Goal: Task Accomplishment & Management: Complete application form

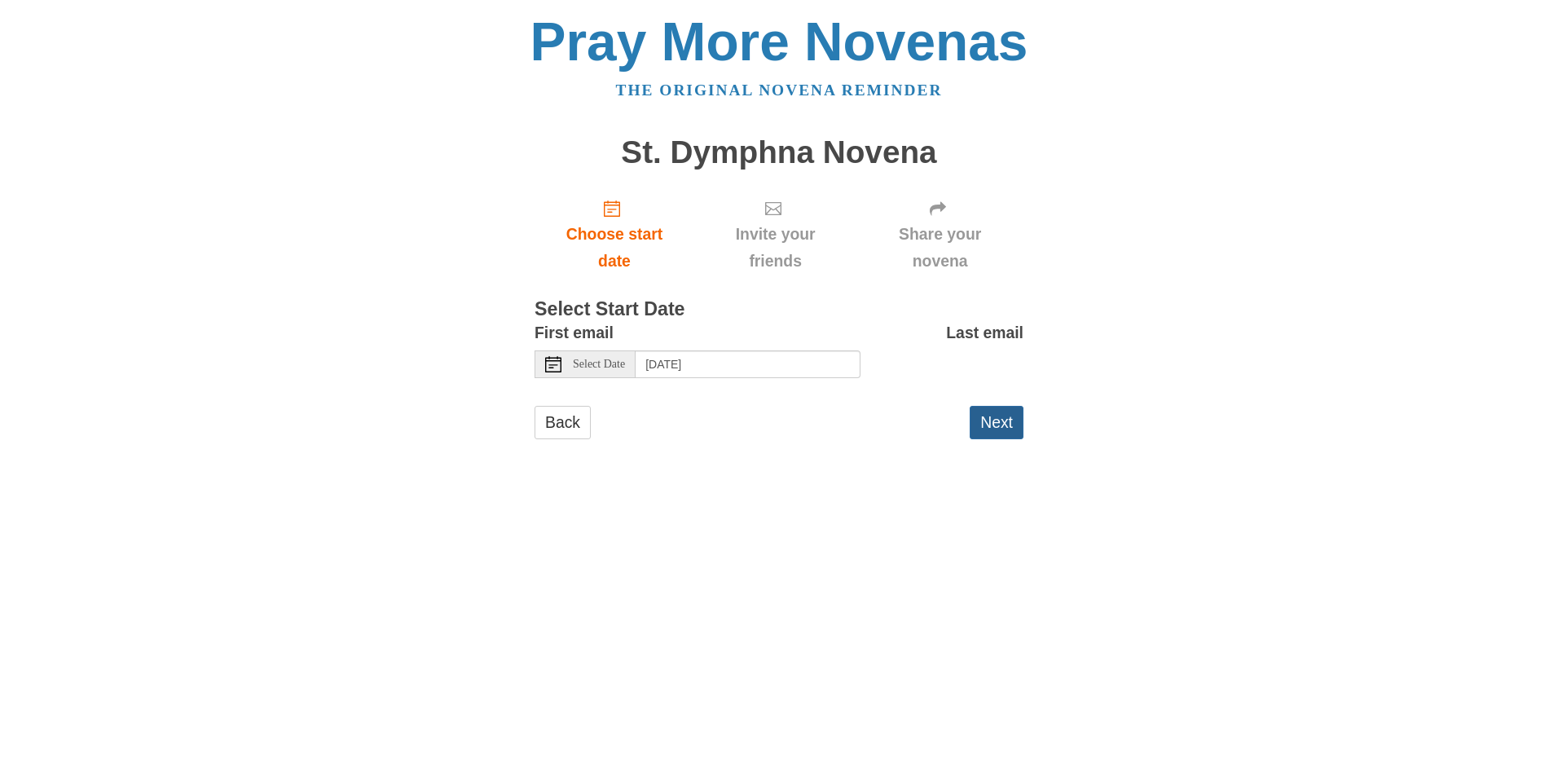
click at [1002, 422] on button "Next" at bounding box center [996, 422] width 54 height 33
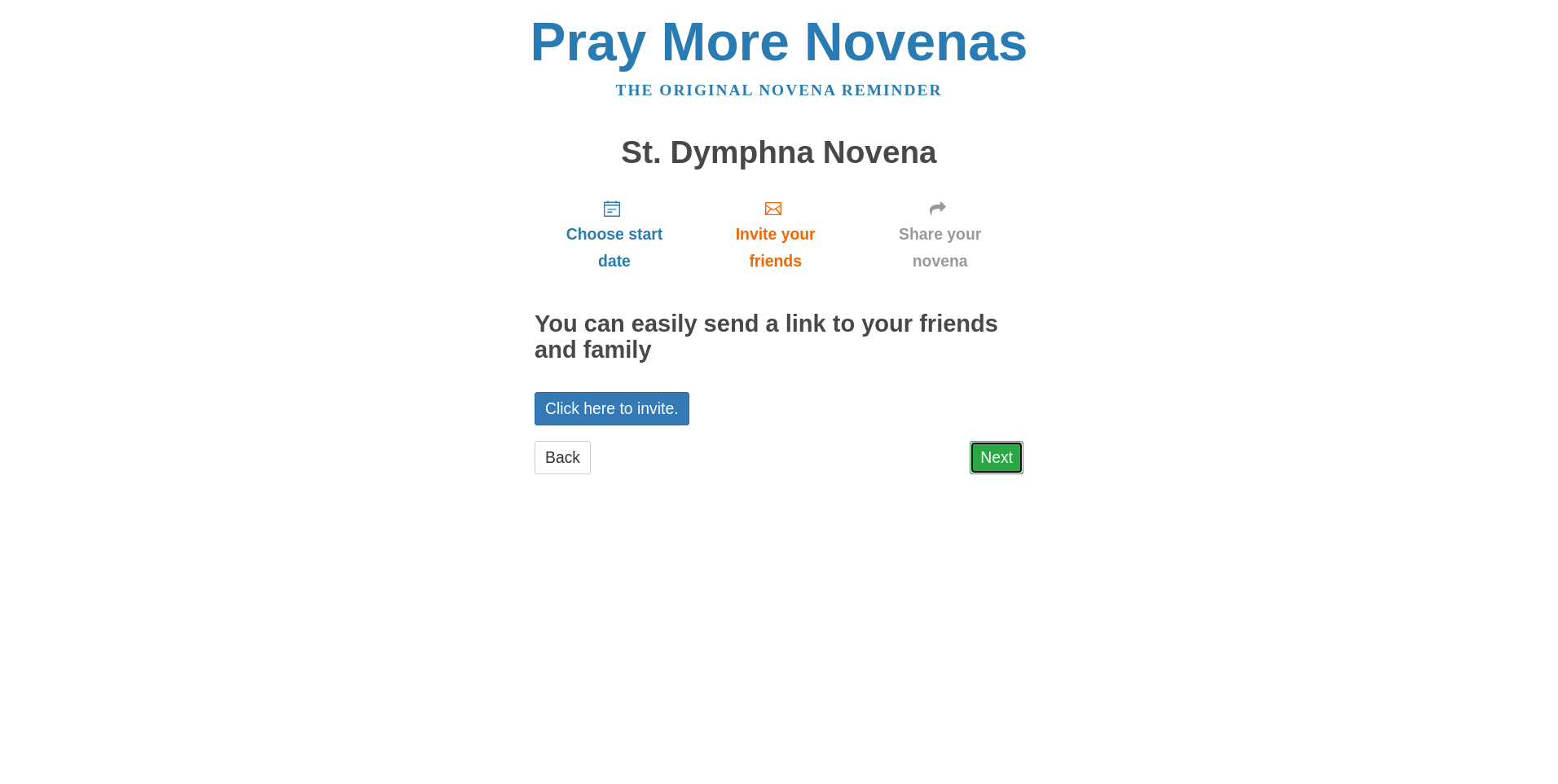
click at [1004, 454] on link "Next" at bounding box center [996, 457] width 54 height 33
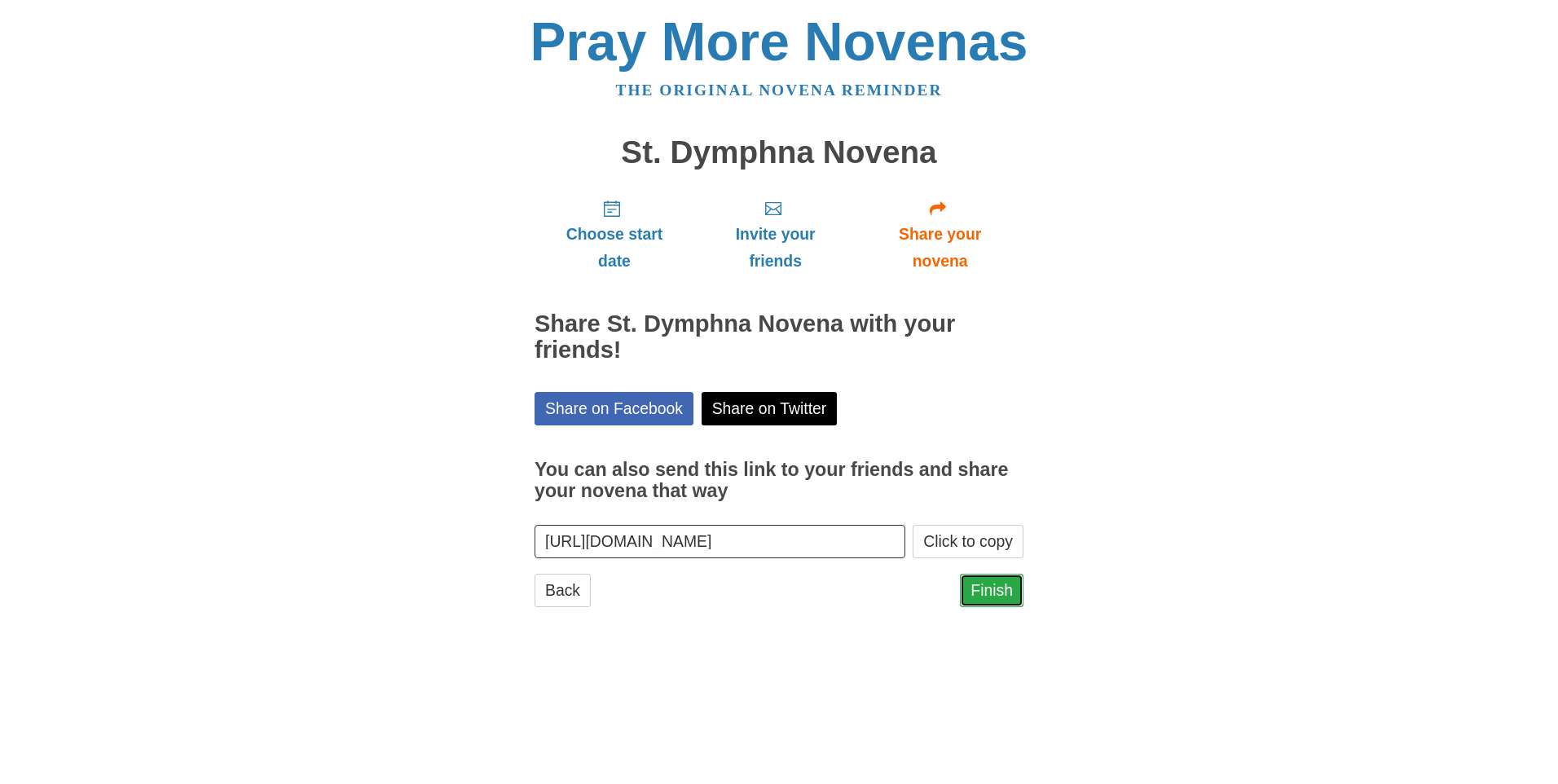
click at [999, 588] on link "Finish" at bounding box center [992, 589] width 63 height 33
